Goal: Task Accomplishment & Management: Manage account settings

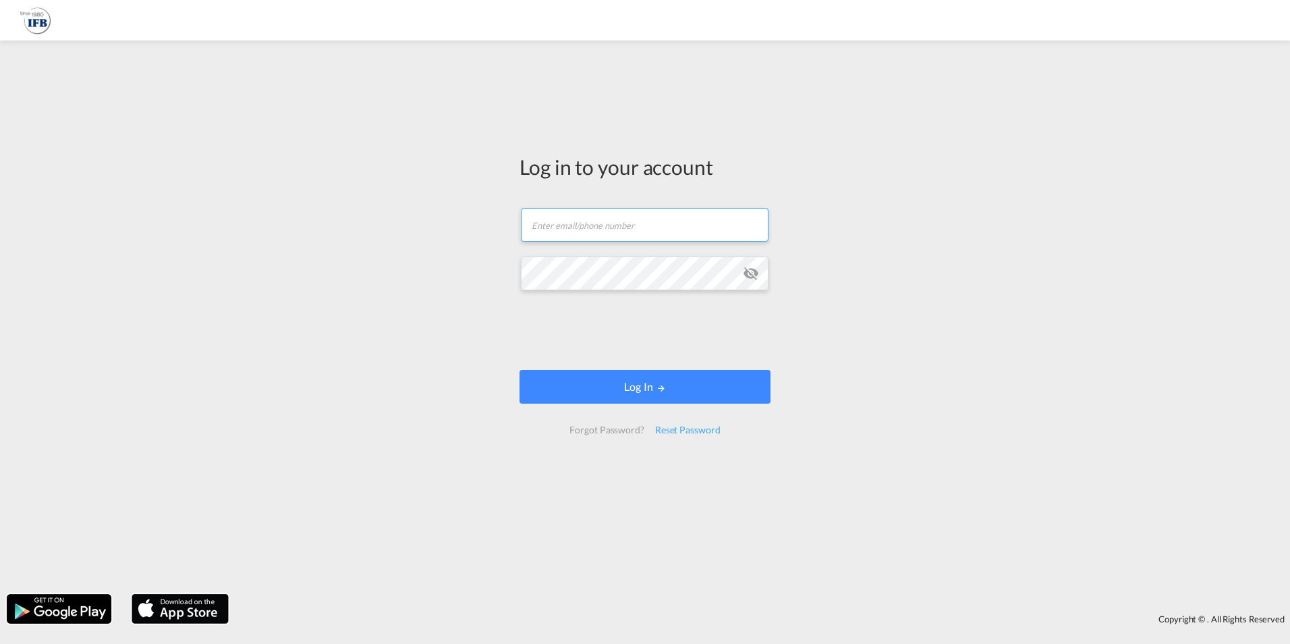
click at [567, 228] on input "text" at bounding box center [645, 225] width 248 height 34
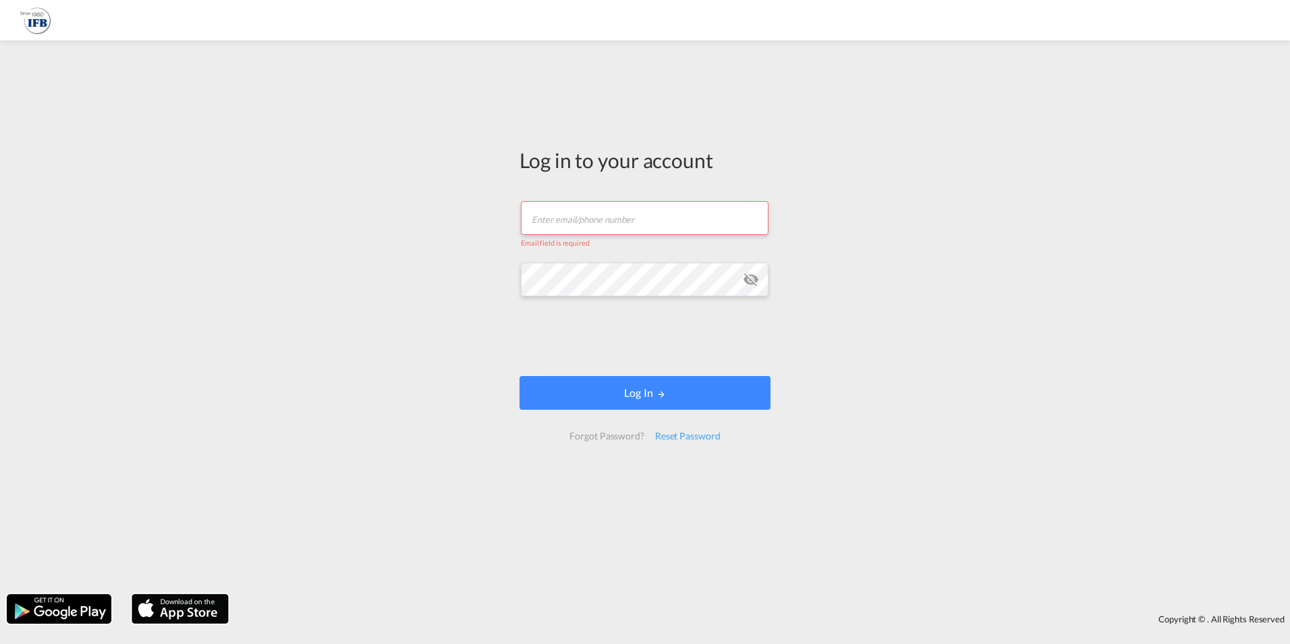
click at [506, 261] on div "Log in to your account Email field is required Password field is required Log I…" at bounding box center [645, 317] width 1290 height 540
click at [555, 236] on div "Email field is required" at bounding box center [645, 241] width 248 height 13
click at [562, 225] on input "text" at bounding box center [645, 218] width 248 height 34
click at [648, 232] on input "text" at bounding box center [645, 218] width 248 height 34
paste input "[PERSON_NAME][EMAIL_ADDRESS][DOMAIN_NAME]"
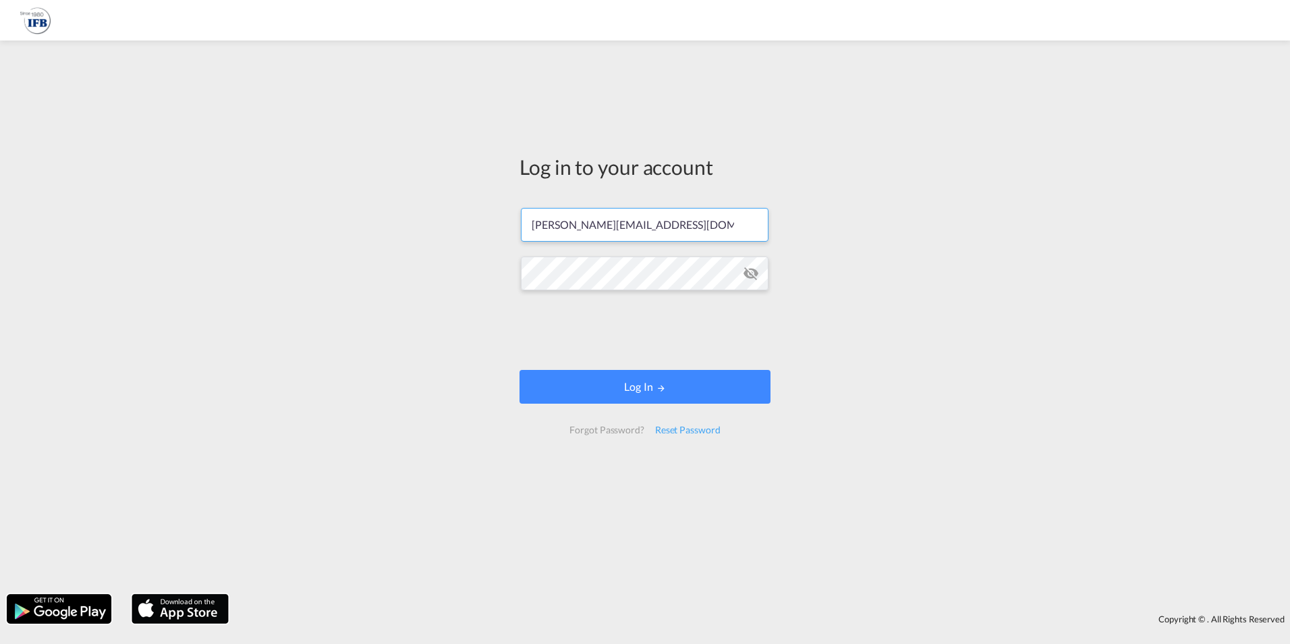
type input "[PERSON_NAME][EMAIL_ADDRESS][DOMAIN_NAME]"
click at [520, 370] on button "Log In" at bounding box center [645, 387] width 251 height 34
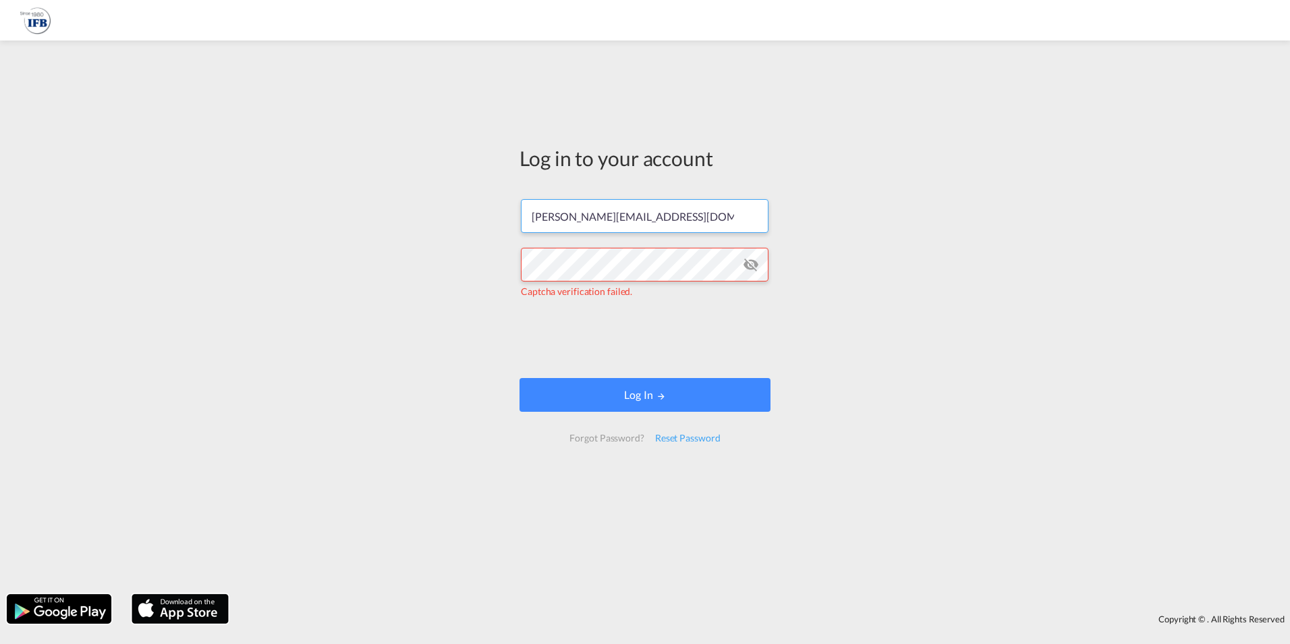
drag, startPoint x: 720, startPoint y: 204, endPoint x: 213, endPoint y: 207, distance: 506.8
click at [221, 207] on div "Log in to your account [PERSON_NAME][EMAIL_ADDRESS][DOMAIN_NAME] Captcha verifi…" at bounding box center [645, 317] width 1290 height 540
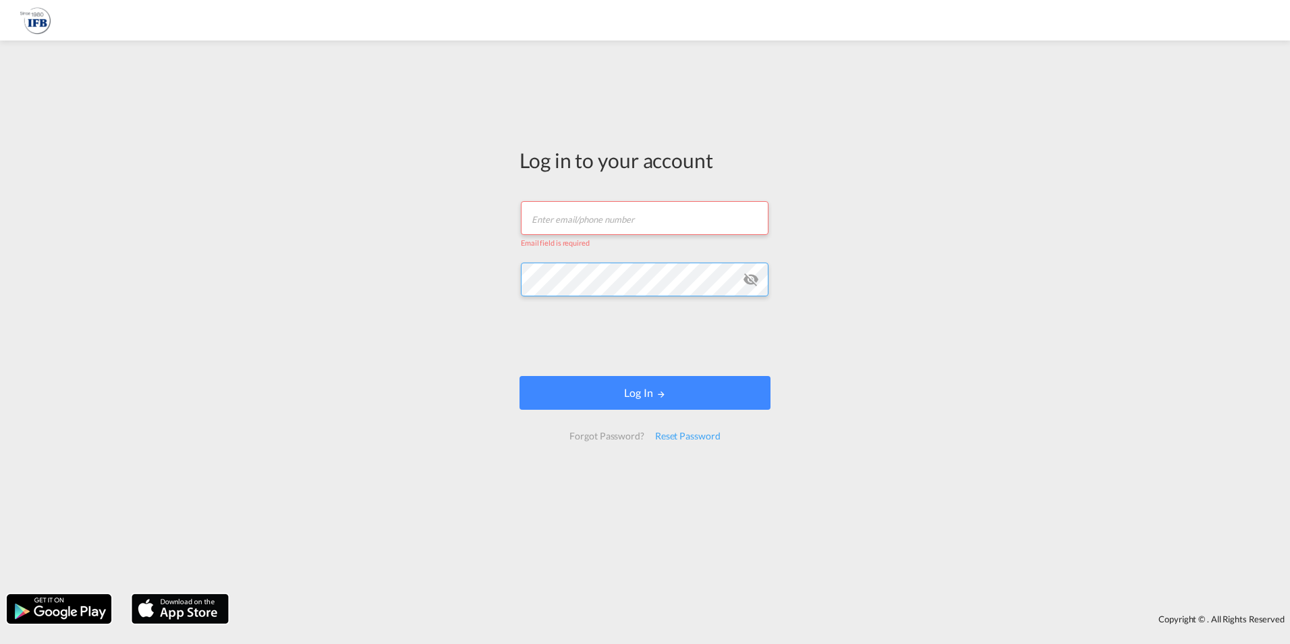
click at [114, 203] on div "Log in to your account Email field is required Log In Forgot Password? Reset Pa…" at bounding box center [645, 317] width 1290 height 540
click at [520, 376] on button "Log In" at bounding box center [645, 393] width 251 height 34
